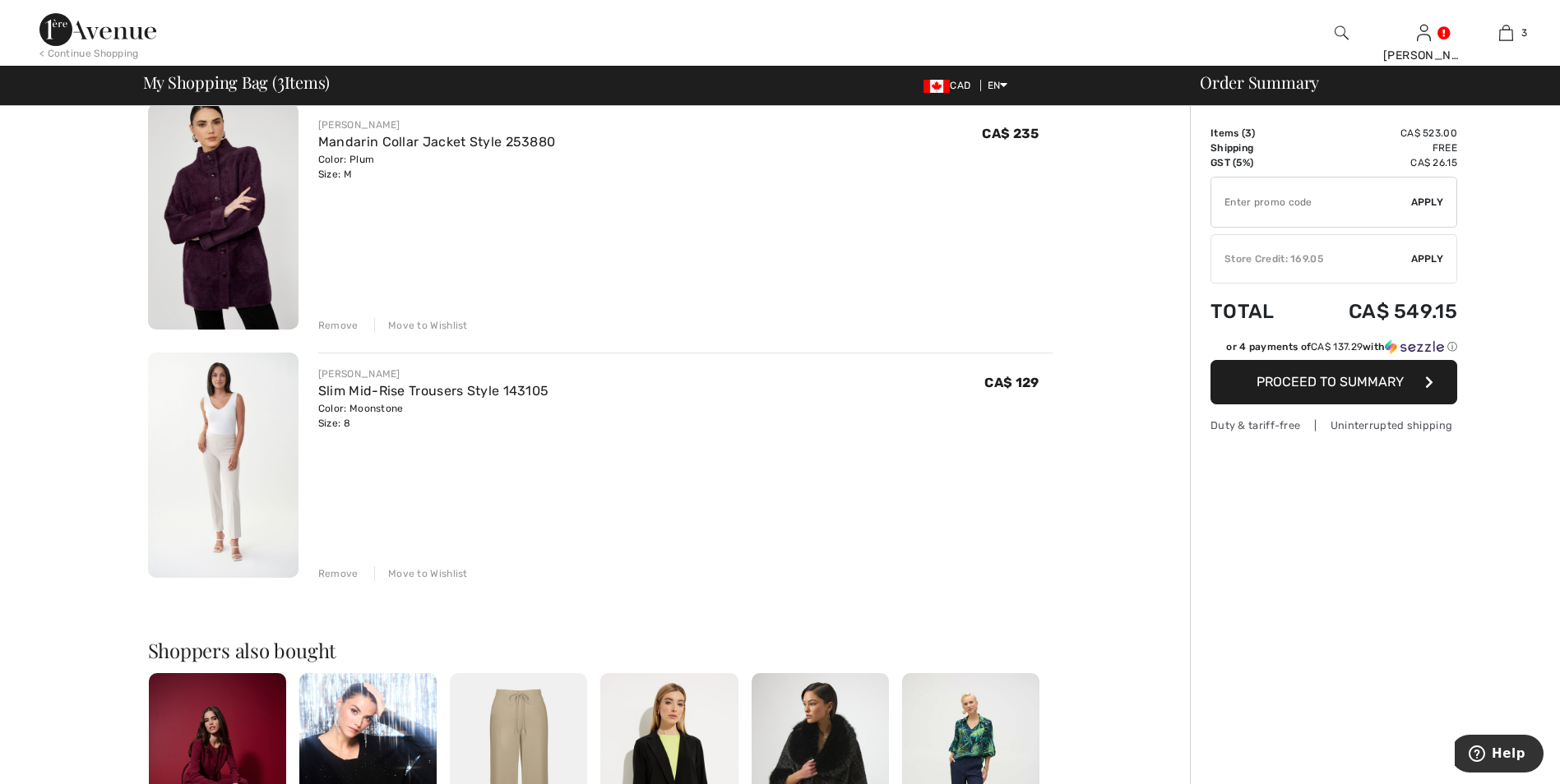
scroll to position [246, 0]
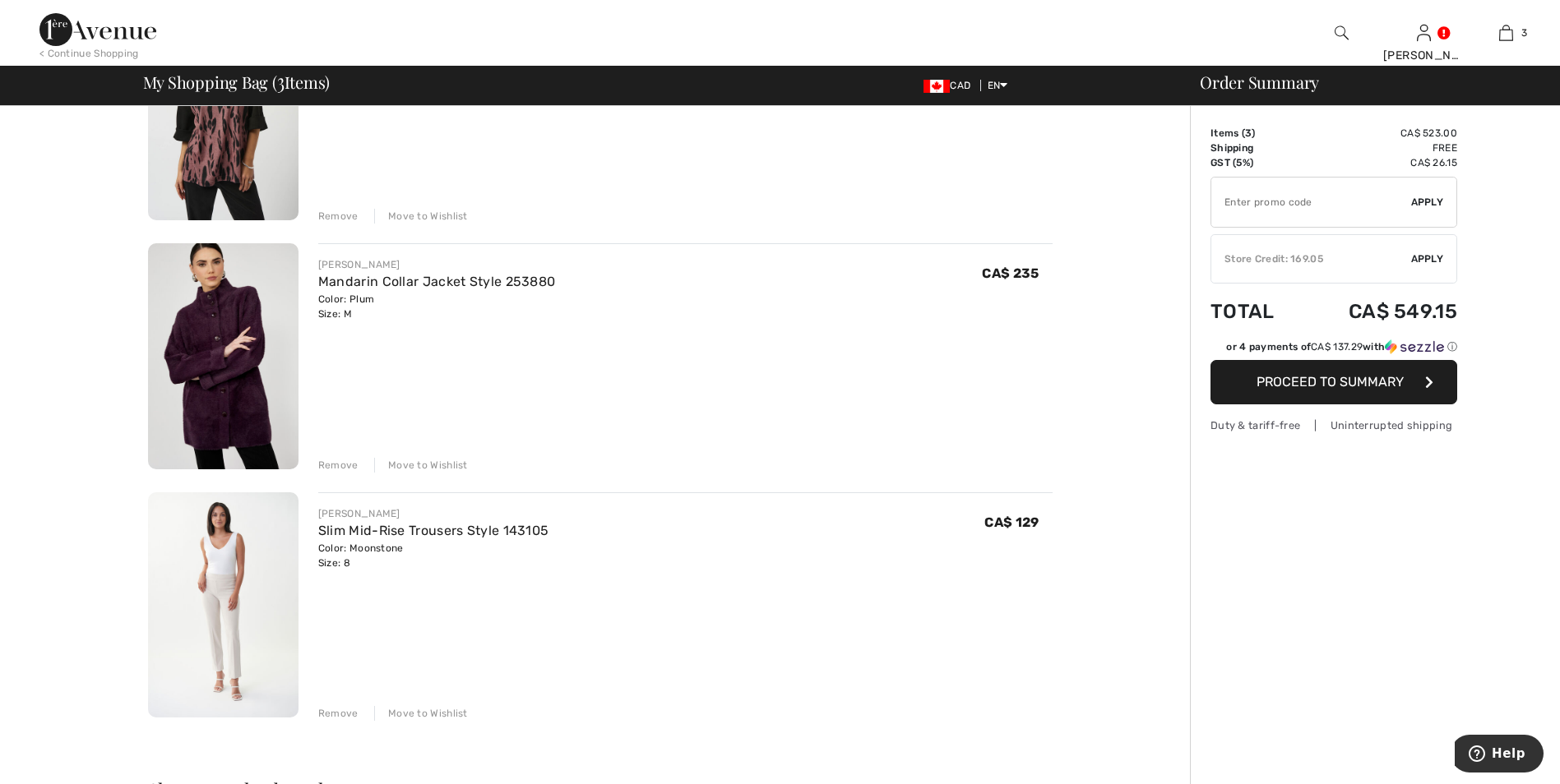
click at [231, 583] on img at bounding box center [223, 605] width 151 height 226
click at [428, 467] on div "Move to Wishlist" at bounding box center [420, 465] width 94 height 15
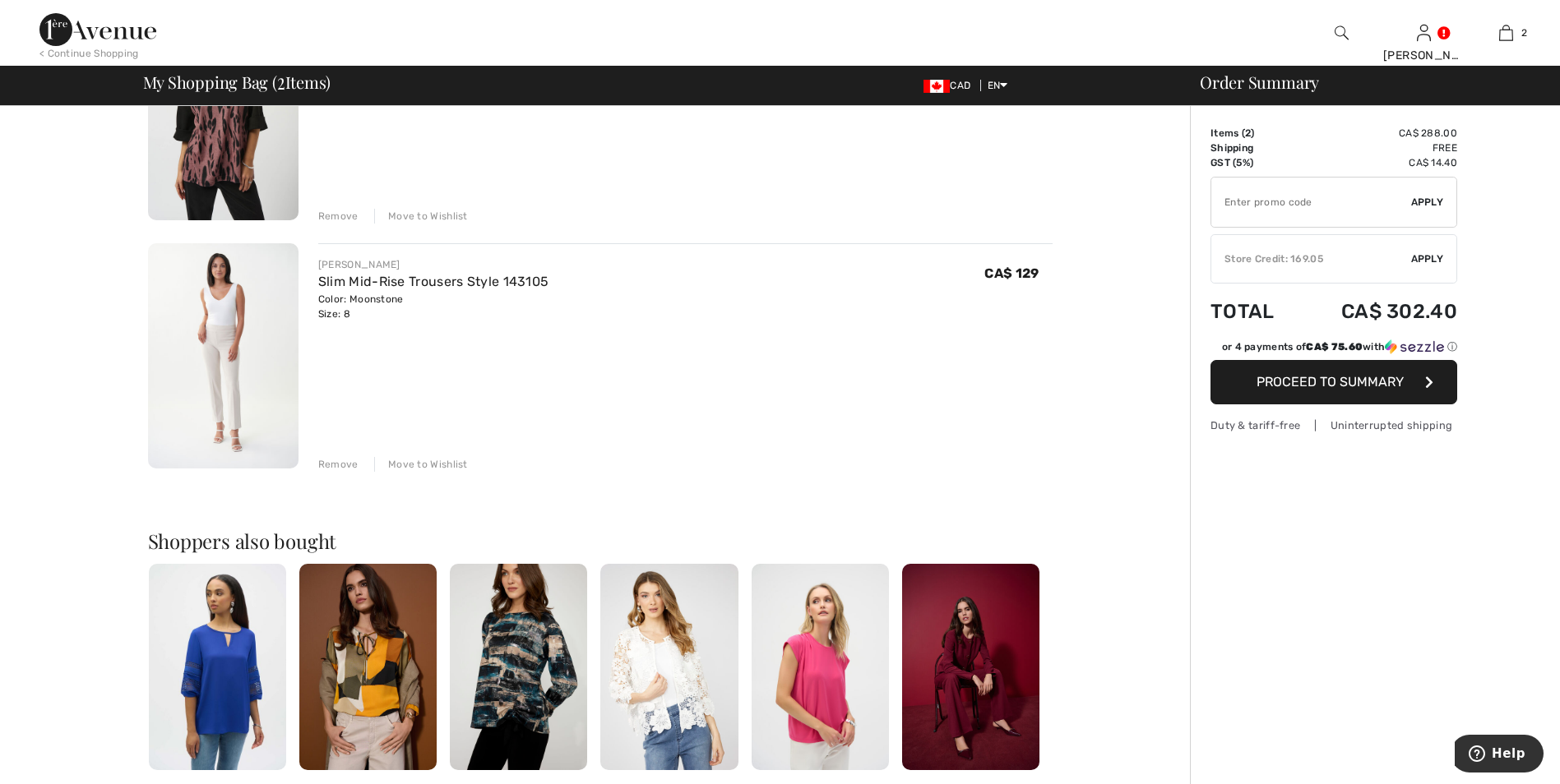
click at [441, 216] on div "Move to Wishlist" at bounding box center [420, 216] width 94 height 15
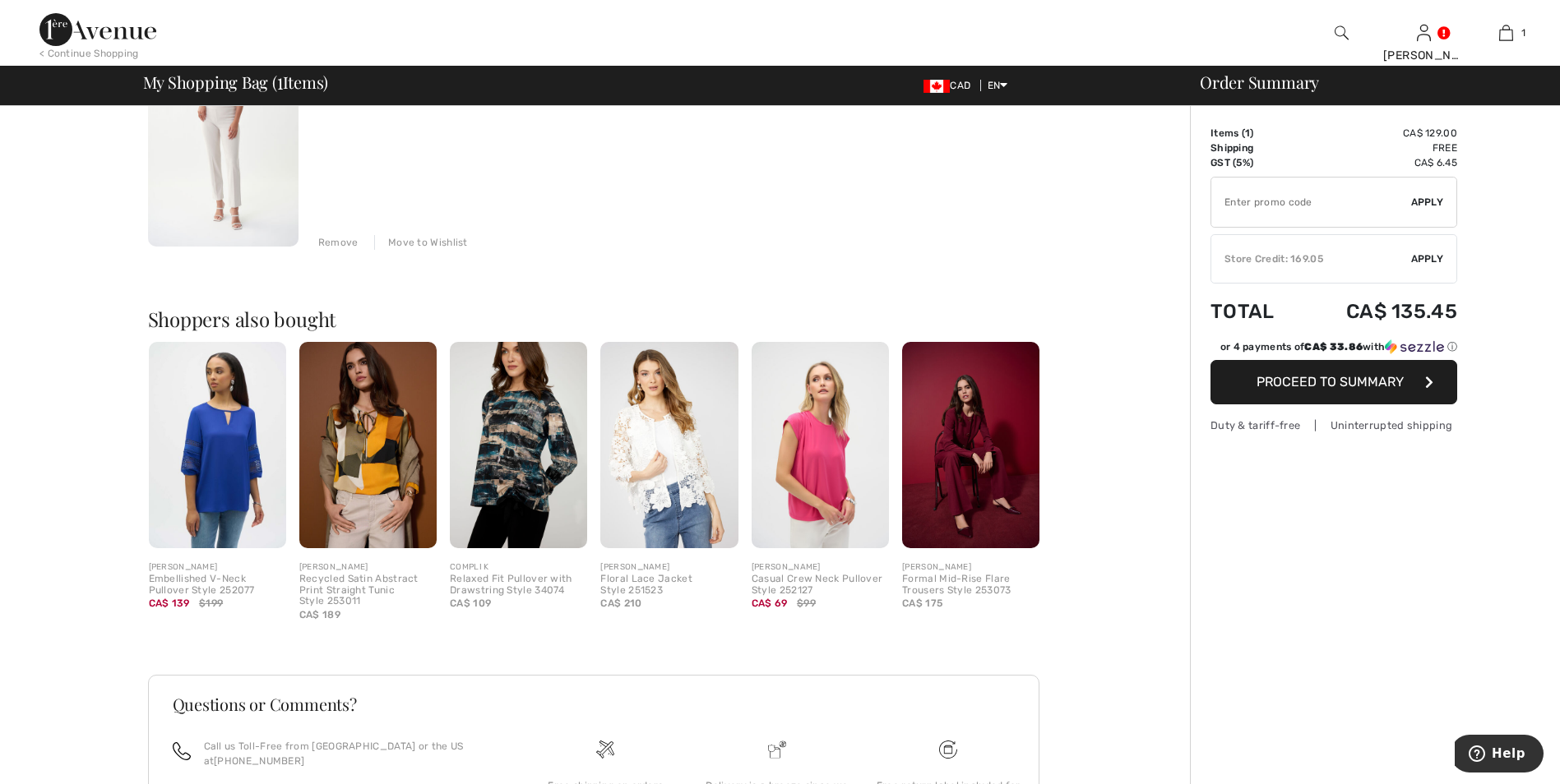
scroll to position [227, 0]
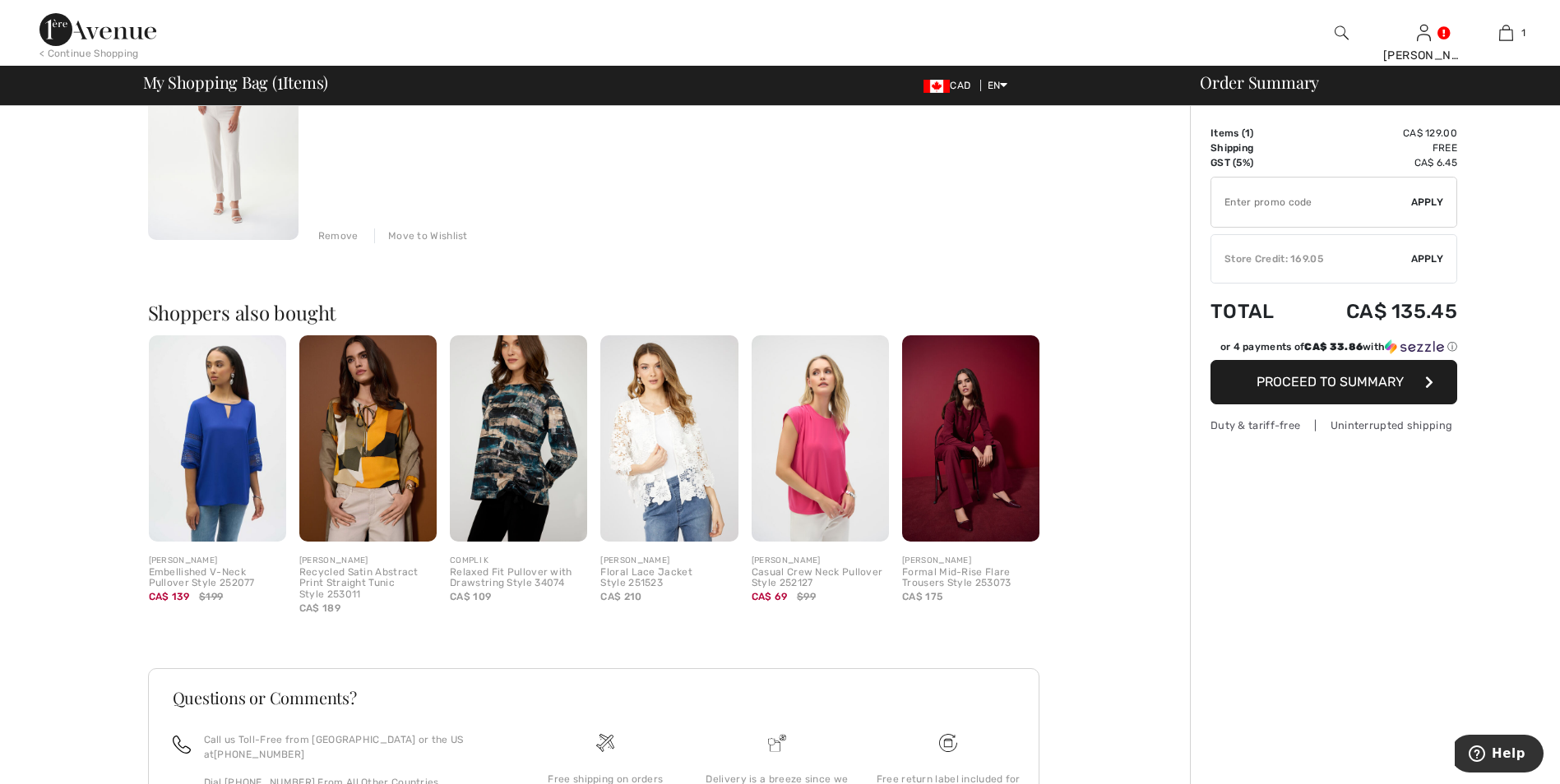
click at [1332, 383] on span "Proceed to Summary" at bounding box center [1330, 382] width 147 height 16
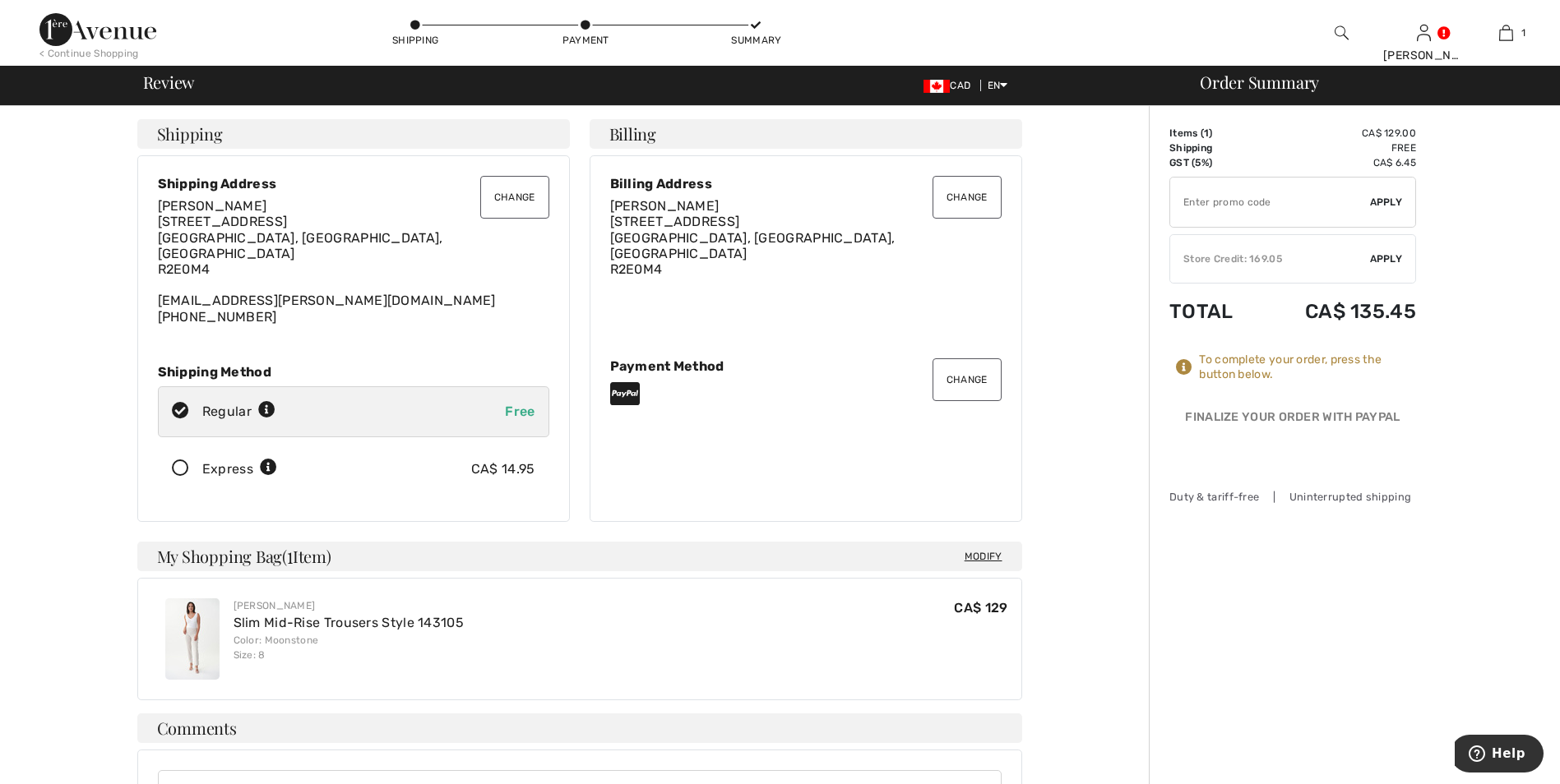
click at [1391, 257] on span "Apply" at bounding box center [1386, 259] width 33 height 15
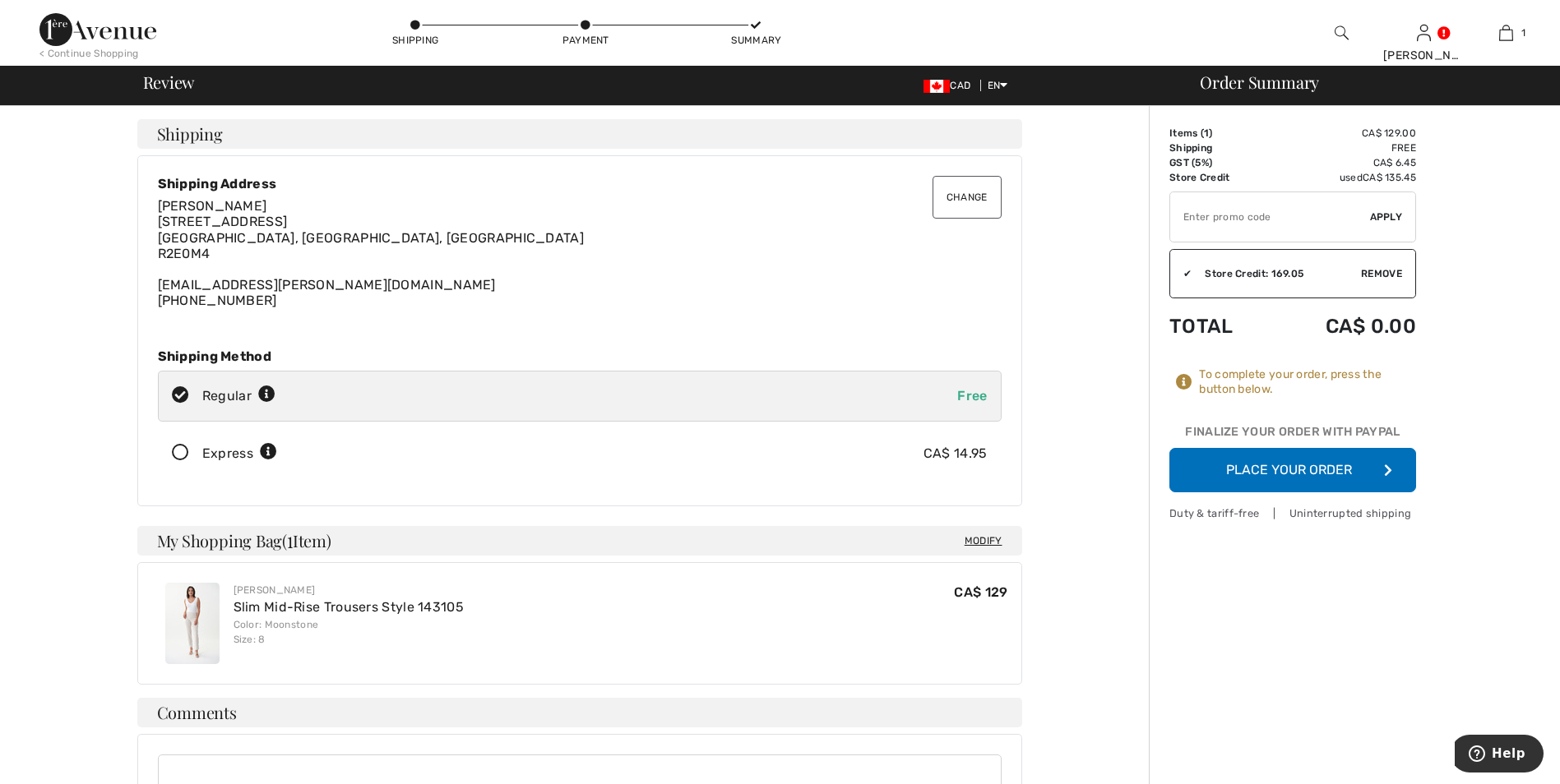
click at [1326, 464] on button "Place Your Order" at bounding box center [1293, 470] width 246 height 45
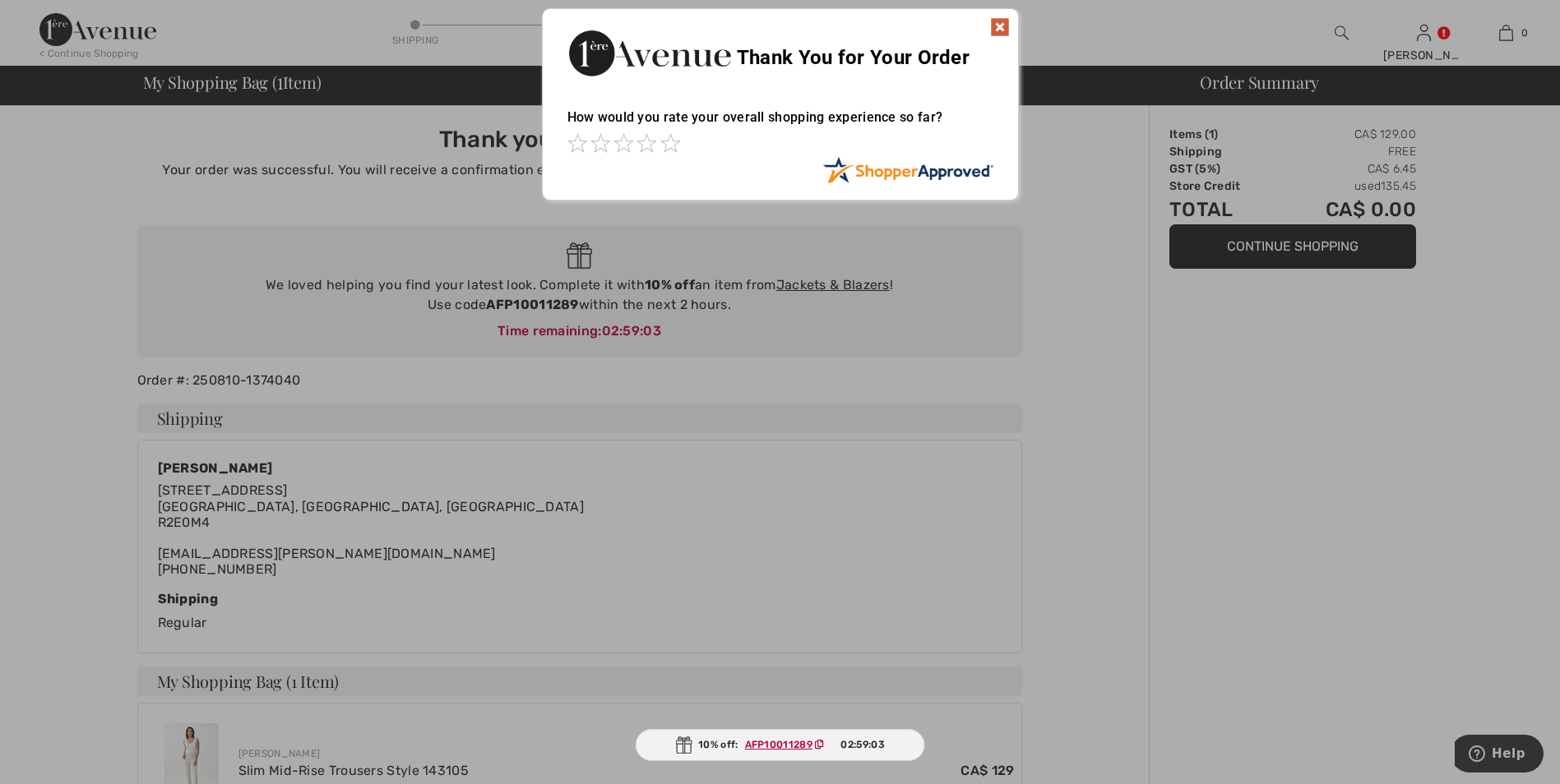
click at [1003, 24] on img at bounding box center [1000, 27] width 20 height 20
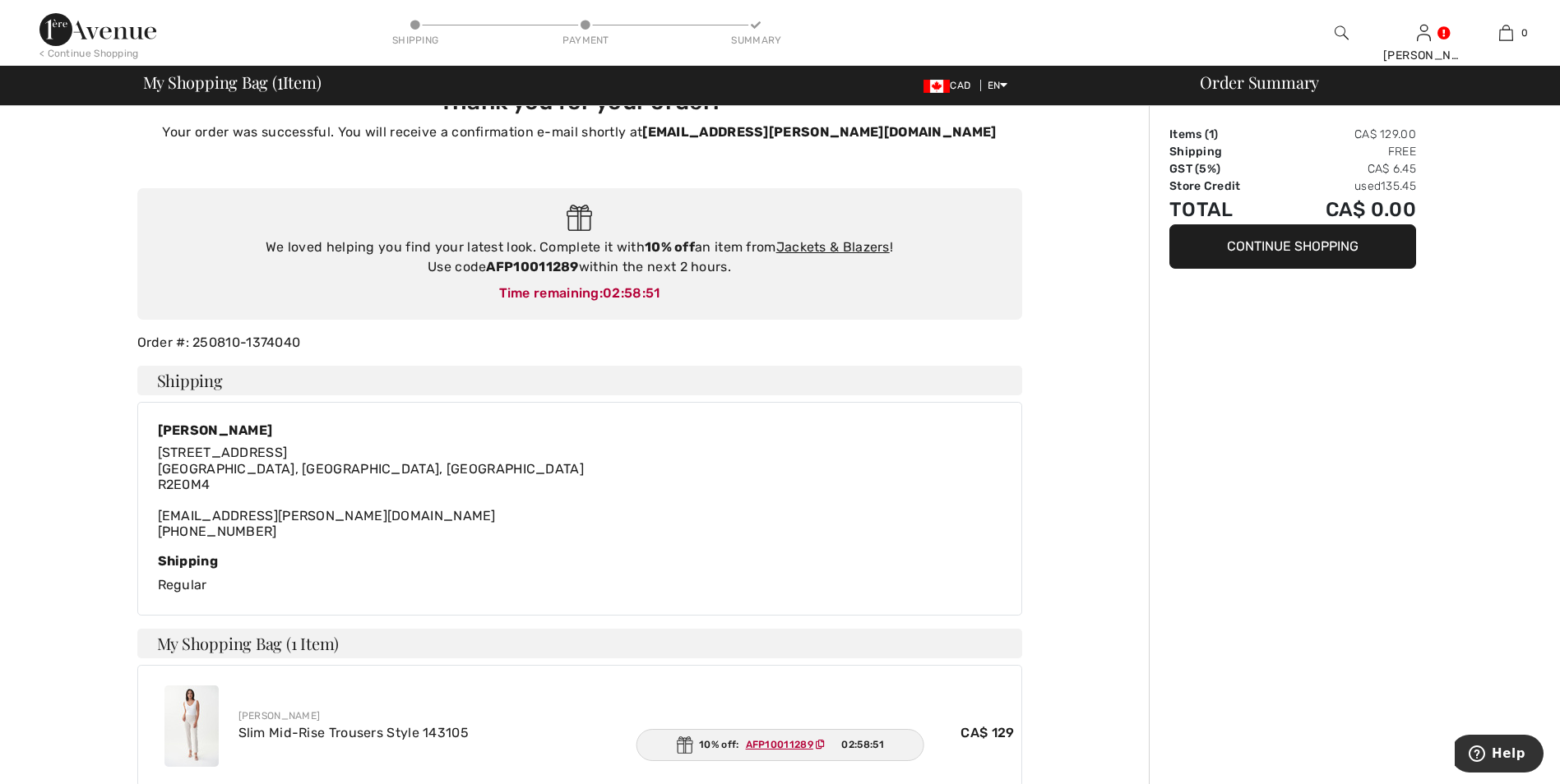
scroll to position [312, 0]
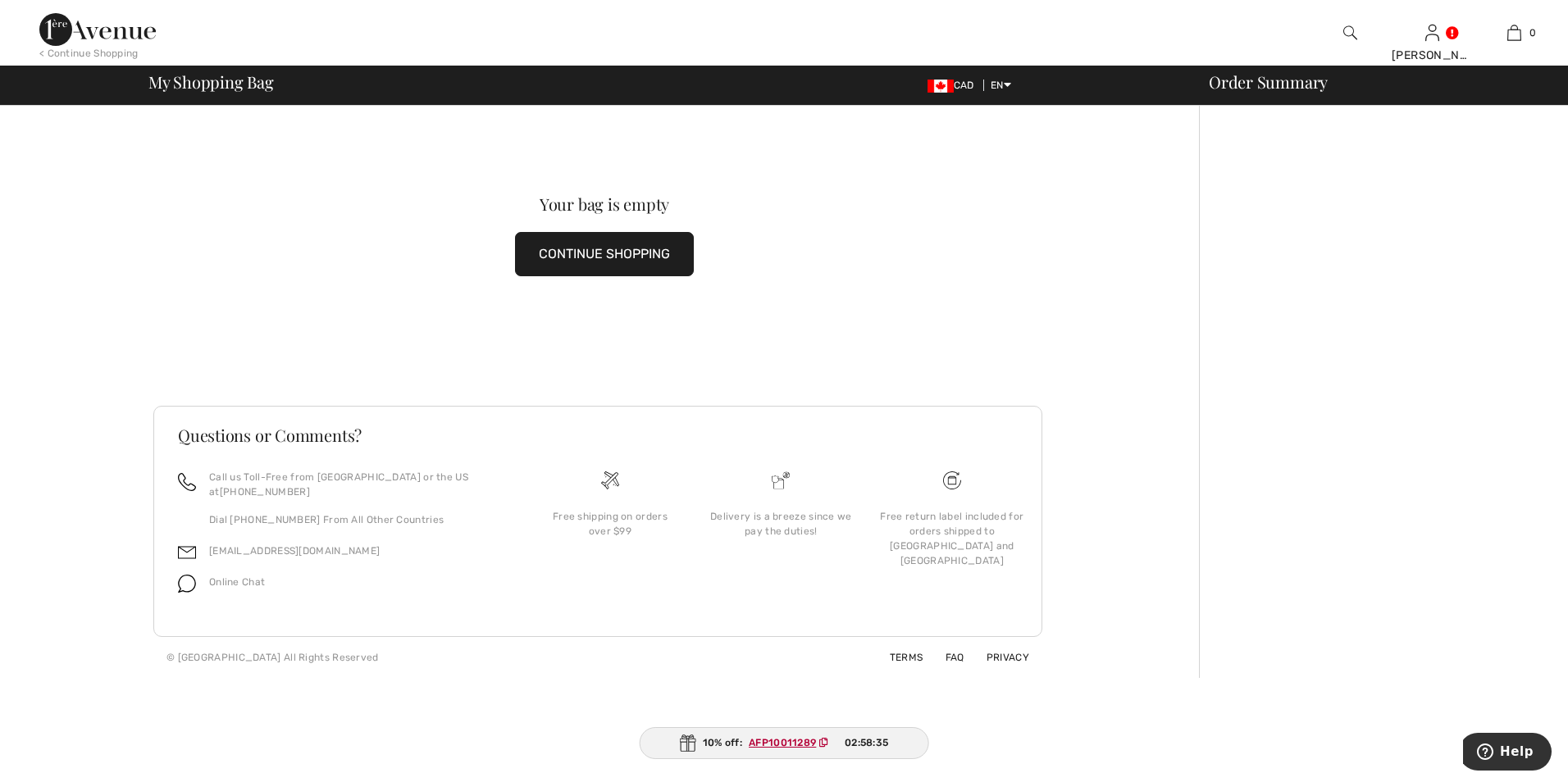
click at [633, 237] on button "CONTINUE SHOPPING" at bounding box center [604, 254] width 179 height 44
click at [625, 247] on button "CONTINUE SHOPPING" at bounding box center [604, 254] width 179 height 44
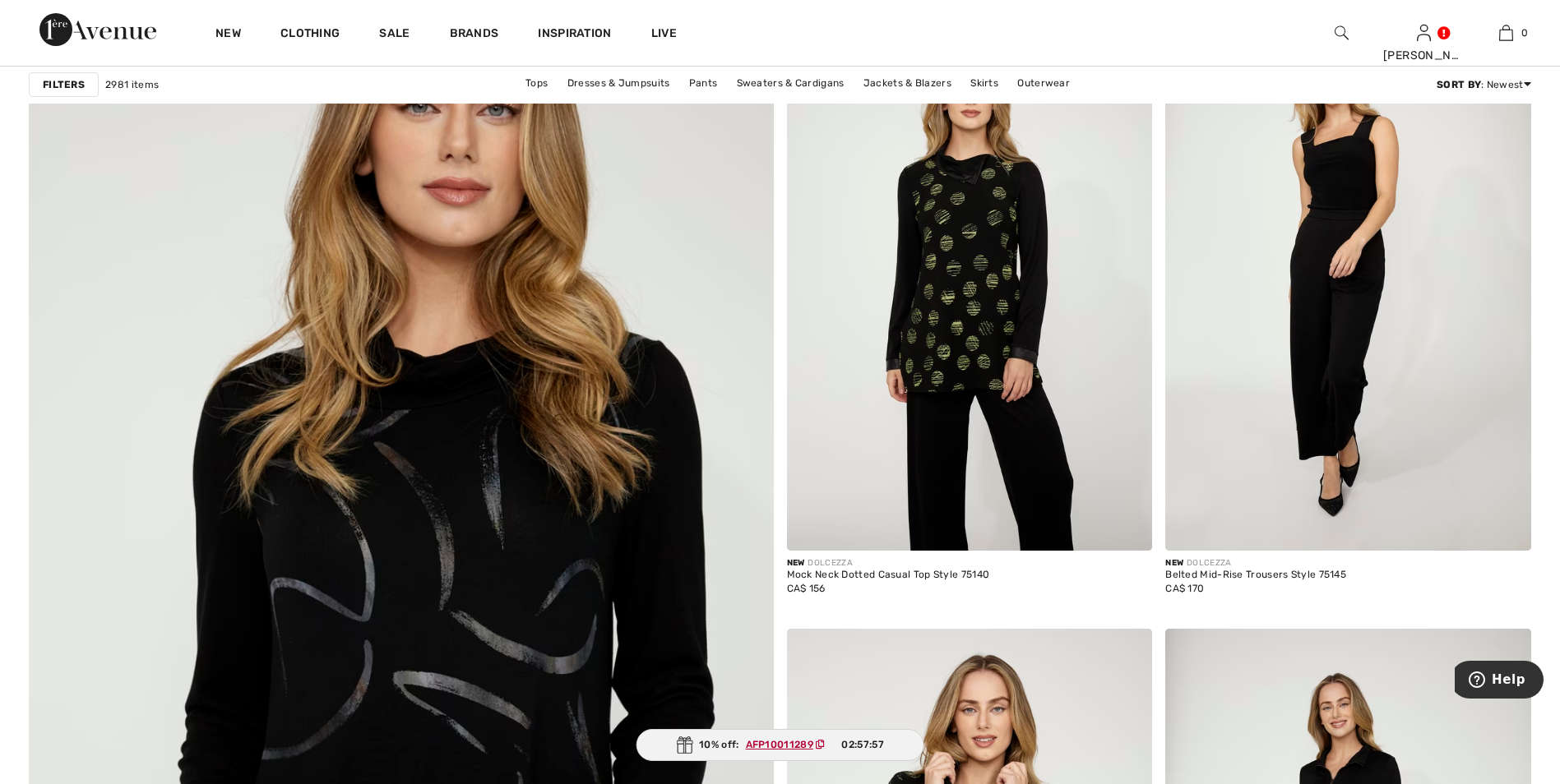
scroll to position [5344, 0]
